Goal: Information Seeking & Learning: Learn about a topic

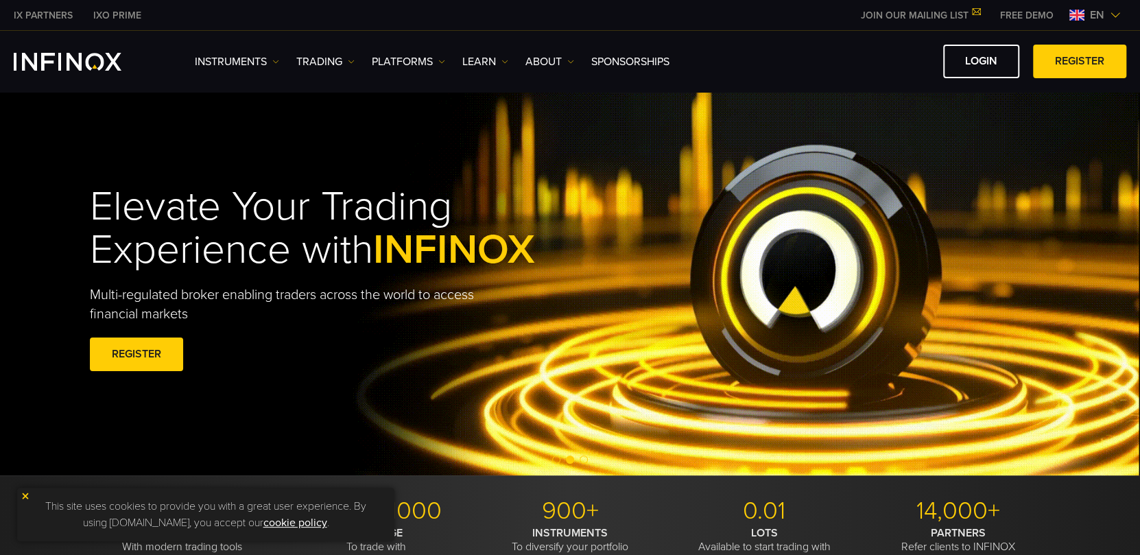
click at [1115, 10] on img at bounding box center [1115, 15] width 11 height 11
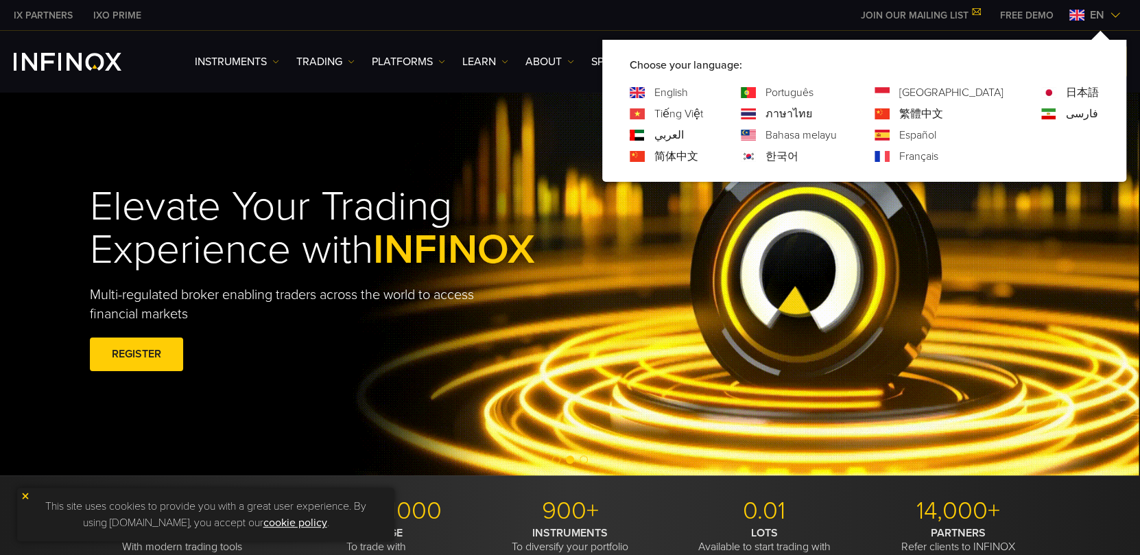
click at [936, 133] on link "Español" at bounding box center [917, 135] width 37 height 16
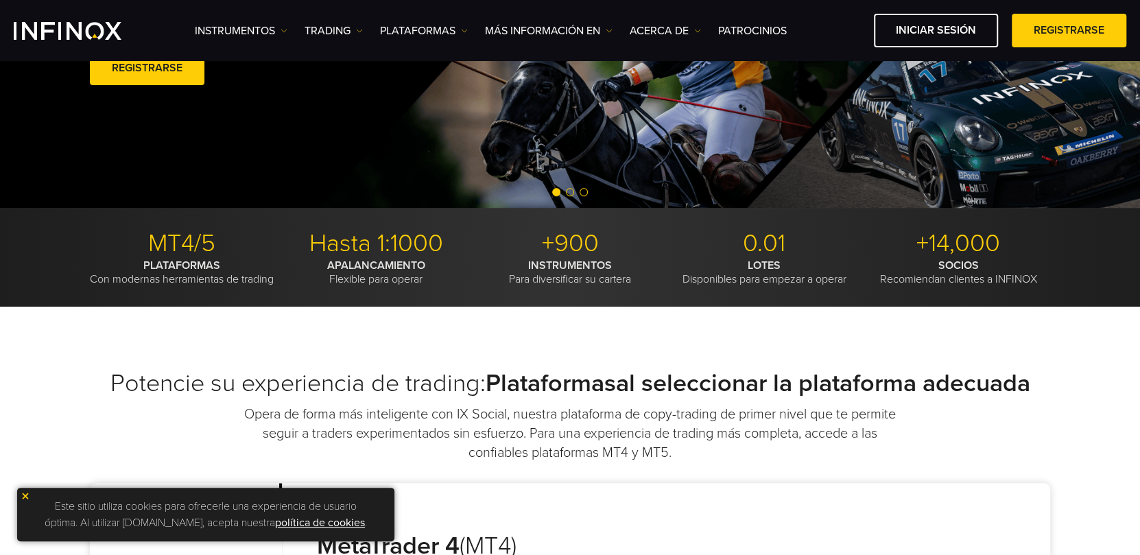
scroll to position [274, 0]
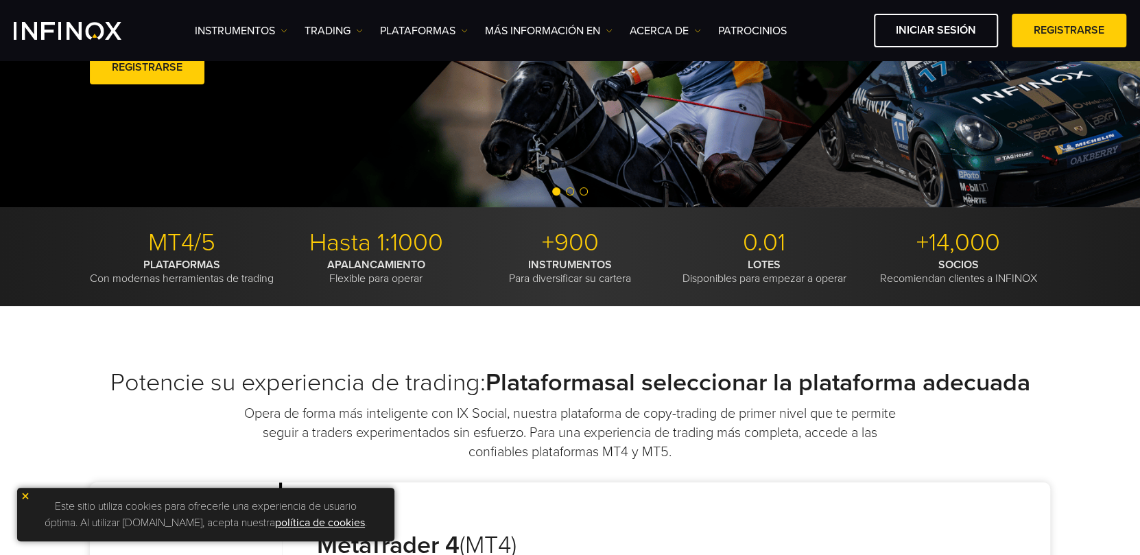
click at [21, 495] on img at bounding box center [26, 496] width 10 height 10
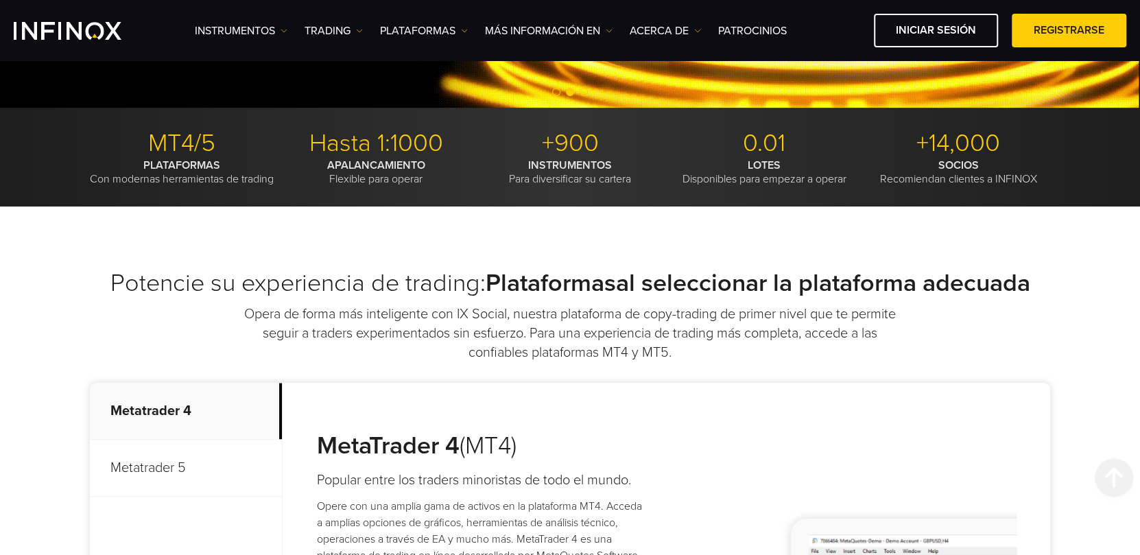
scroll to position [0, 0]
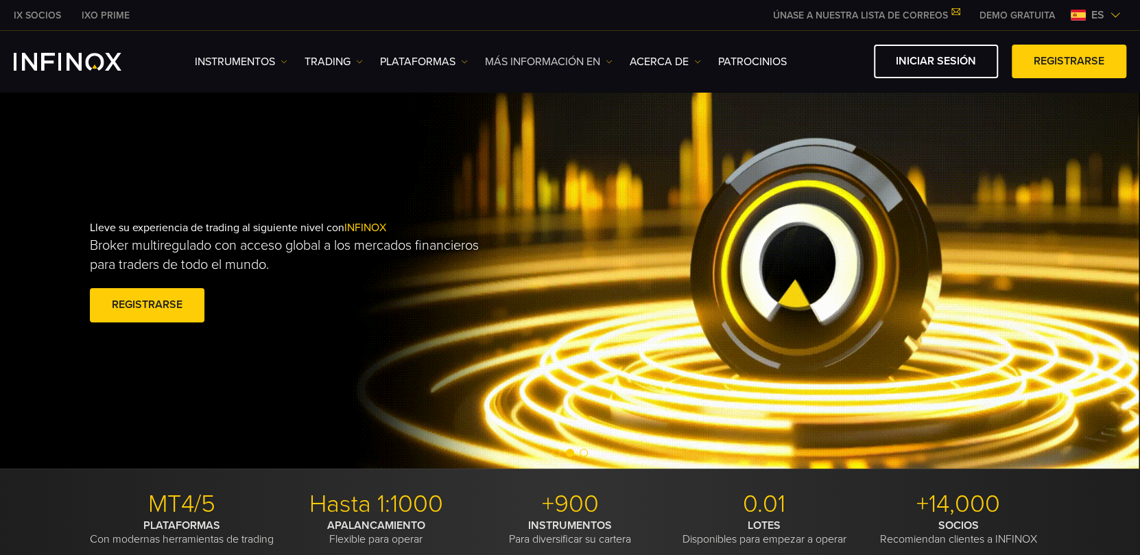
click at [608, 60] on img at bounding box center [609, 61] width 7 height 7
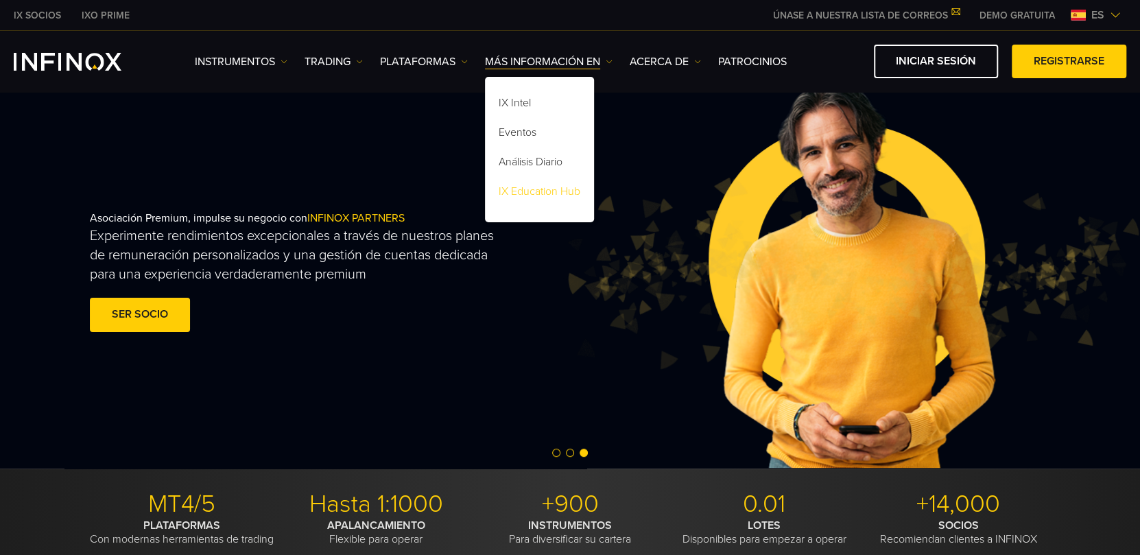
click at [550, 192] on link "IX Education Hub" at bounding box center [539, 193] width 109 height 29
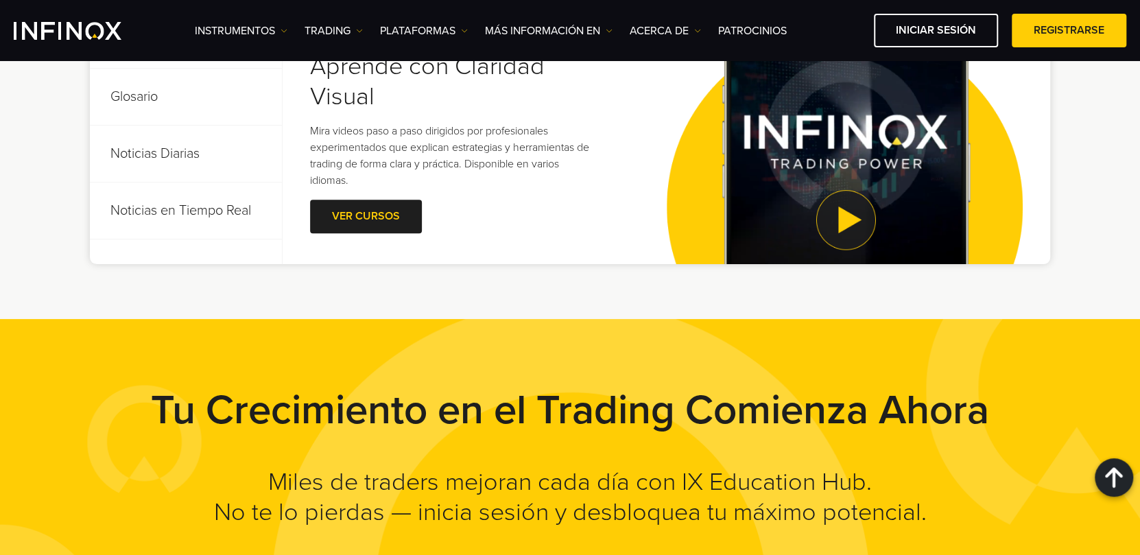
scroll to position [686, 0]
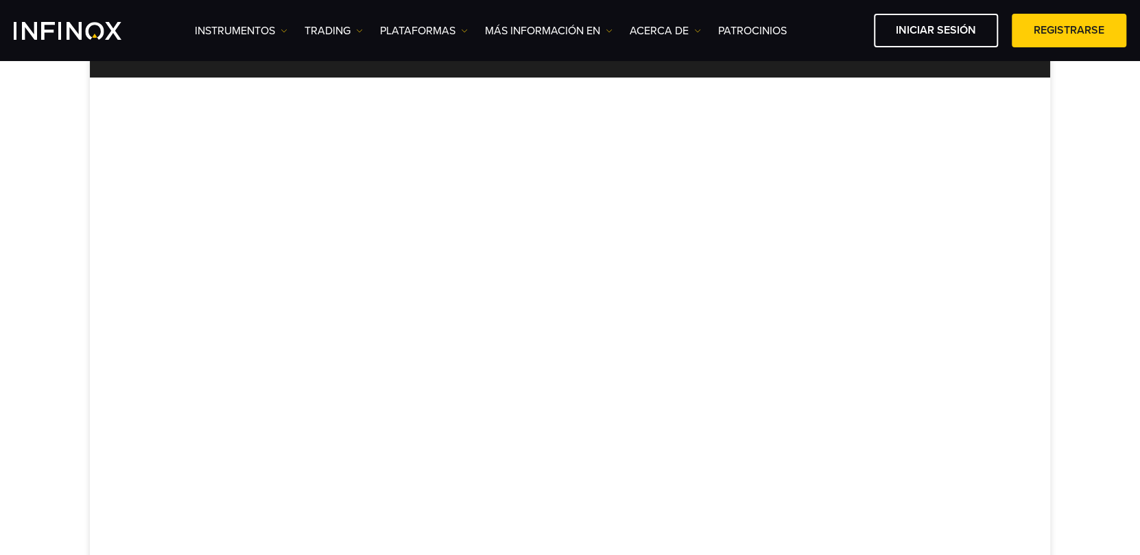
scroll to position [385, 0]
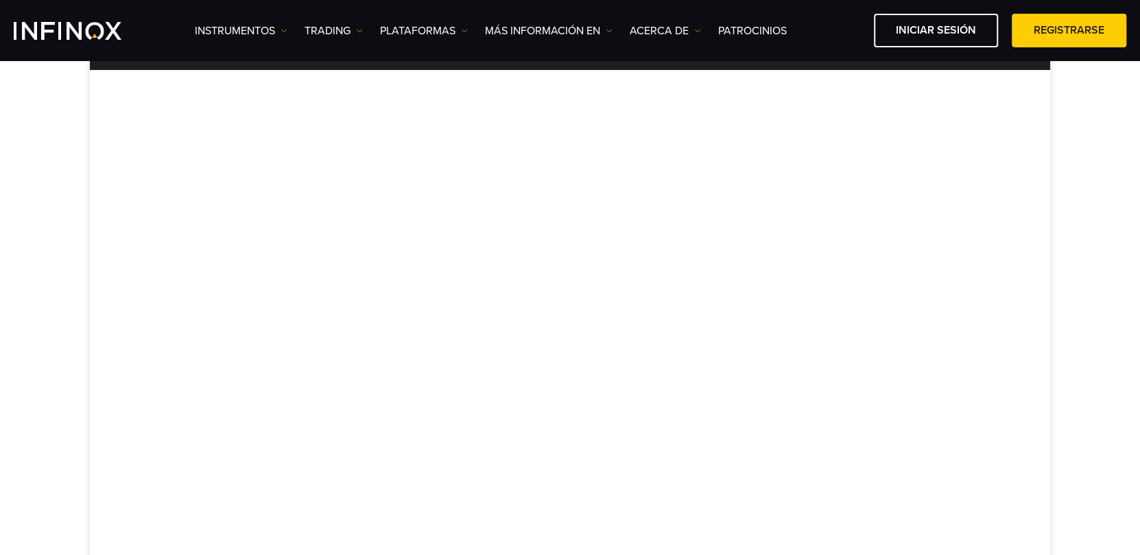
click at [78, 27] on img "INFINOX Logo" at bounding box center [68, 31] width 108 height 18
